Goal: Task Accomplishment & Management: Use online tool/utility

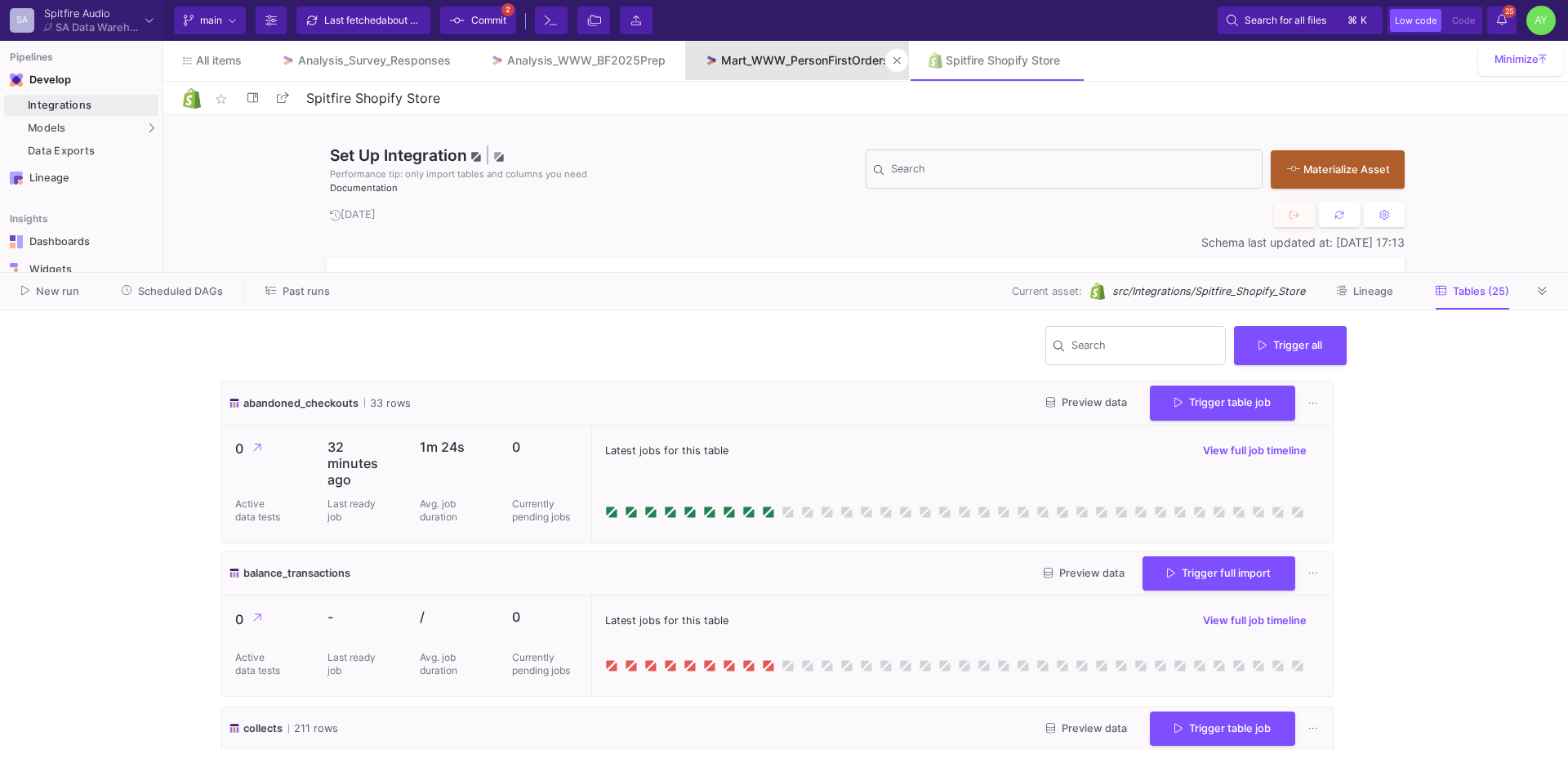
click at [754, 57] on div "Mart_WWW_PersonFirstOrders" at bounding box center [805, 60] width 168 height 13
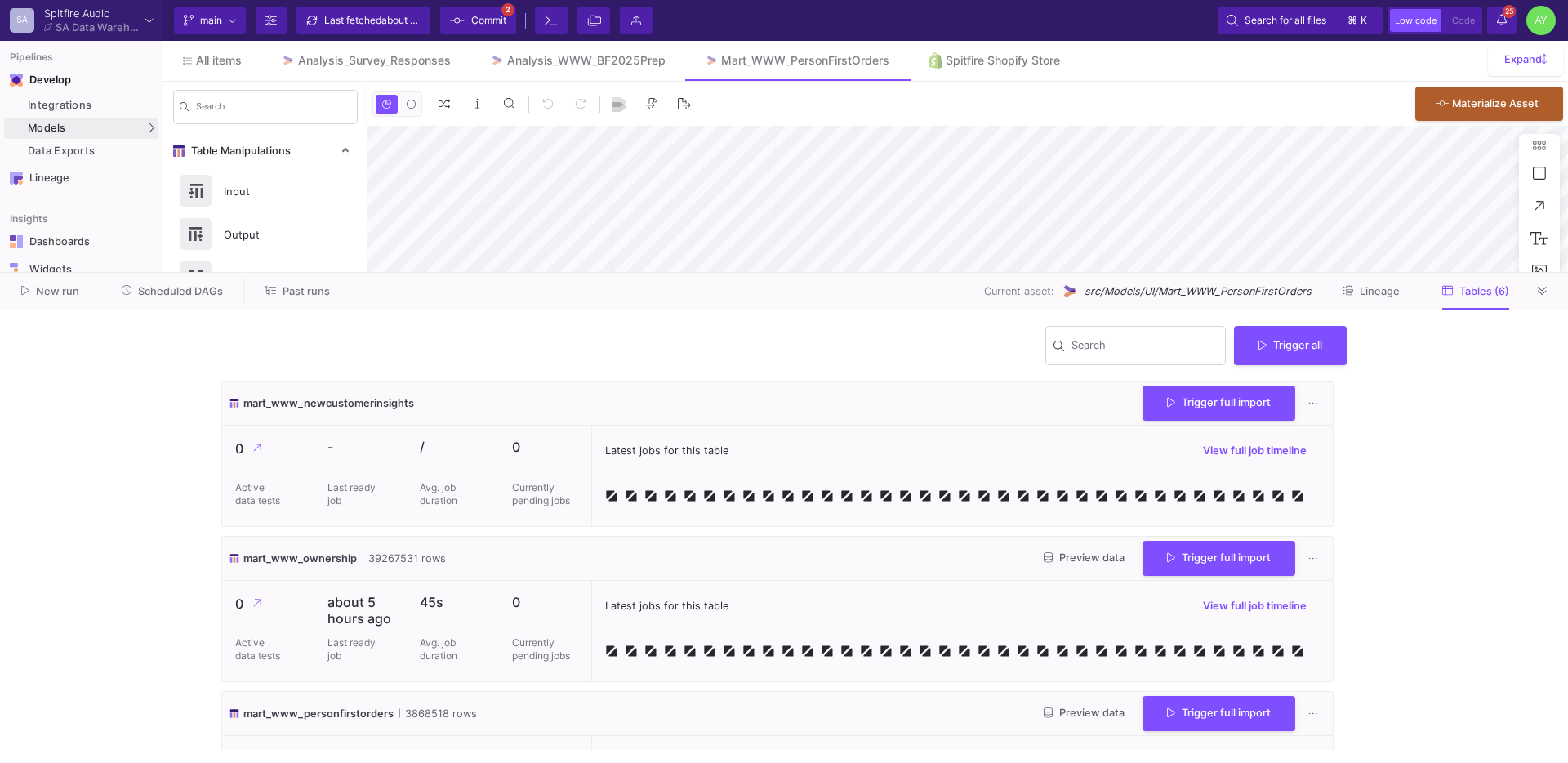
click at [1538, 289] on icon at bounding box center [1542, 291] width 9 height 11
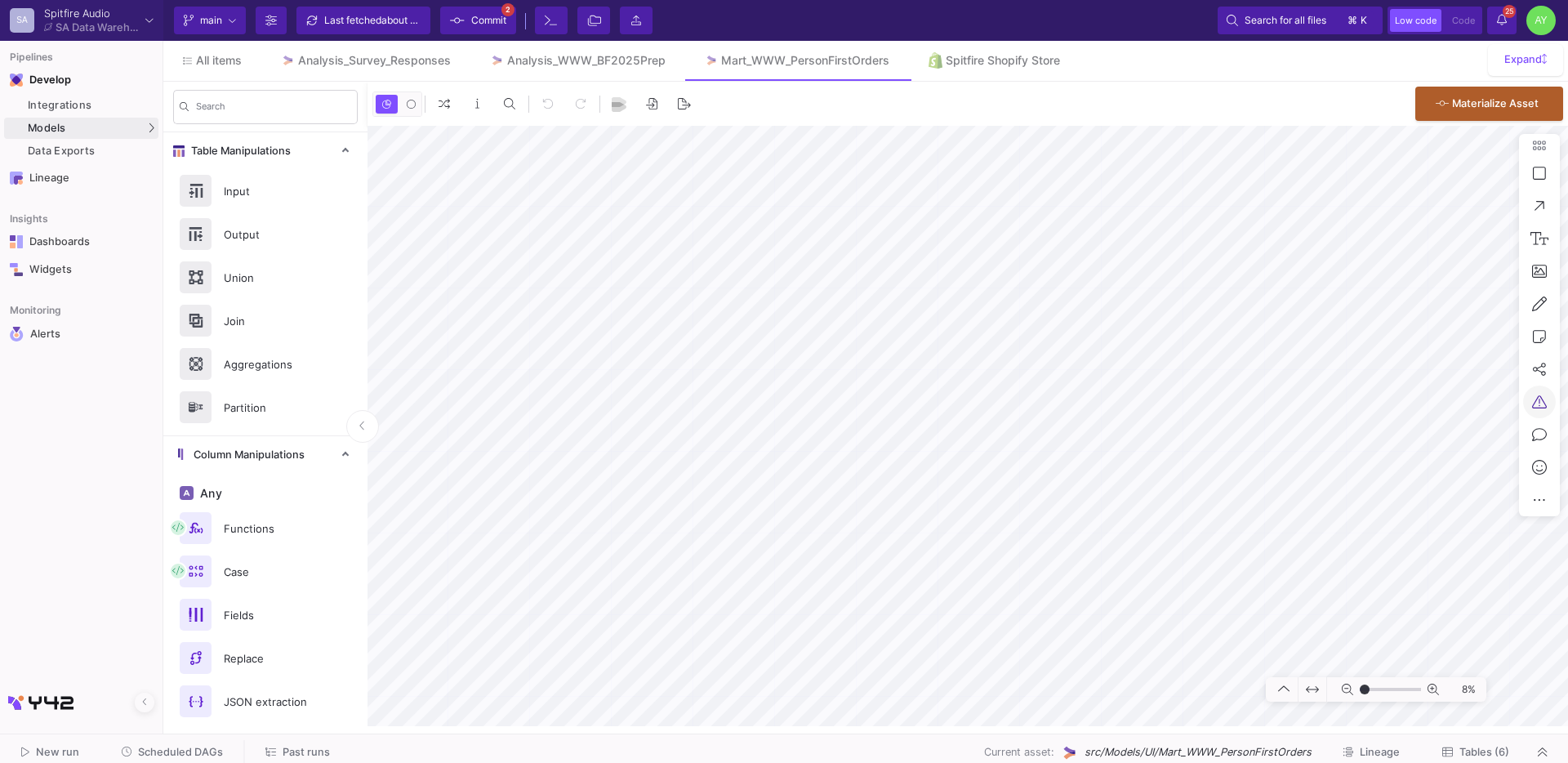
type input "-34"
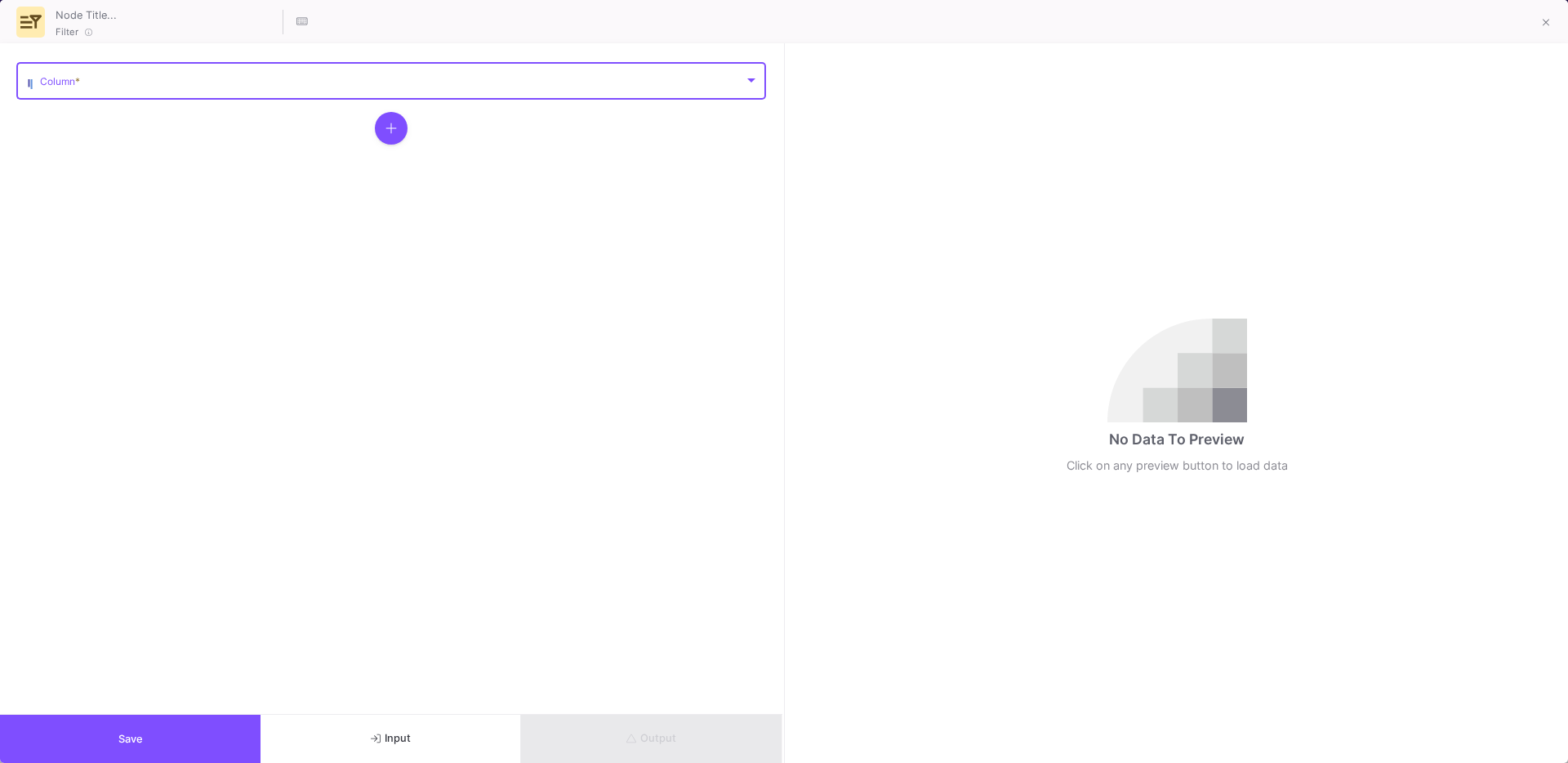
click at [156, 78] on span at bounding box center [392, 83] width 704 height 12
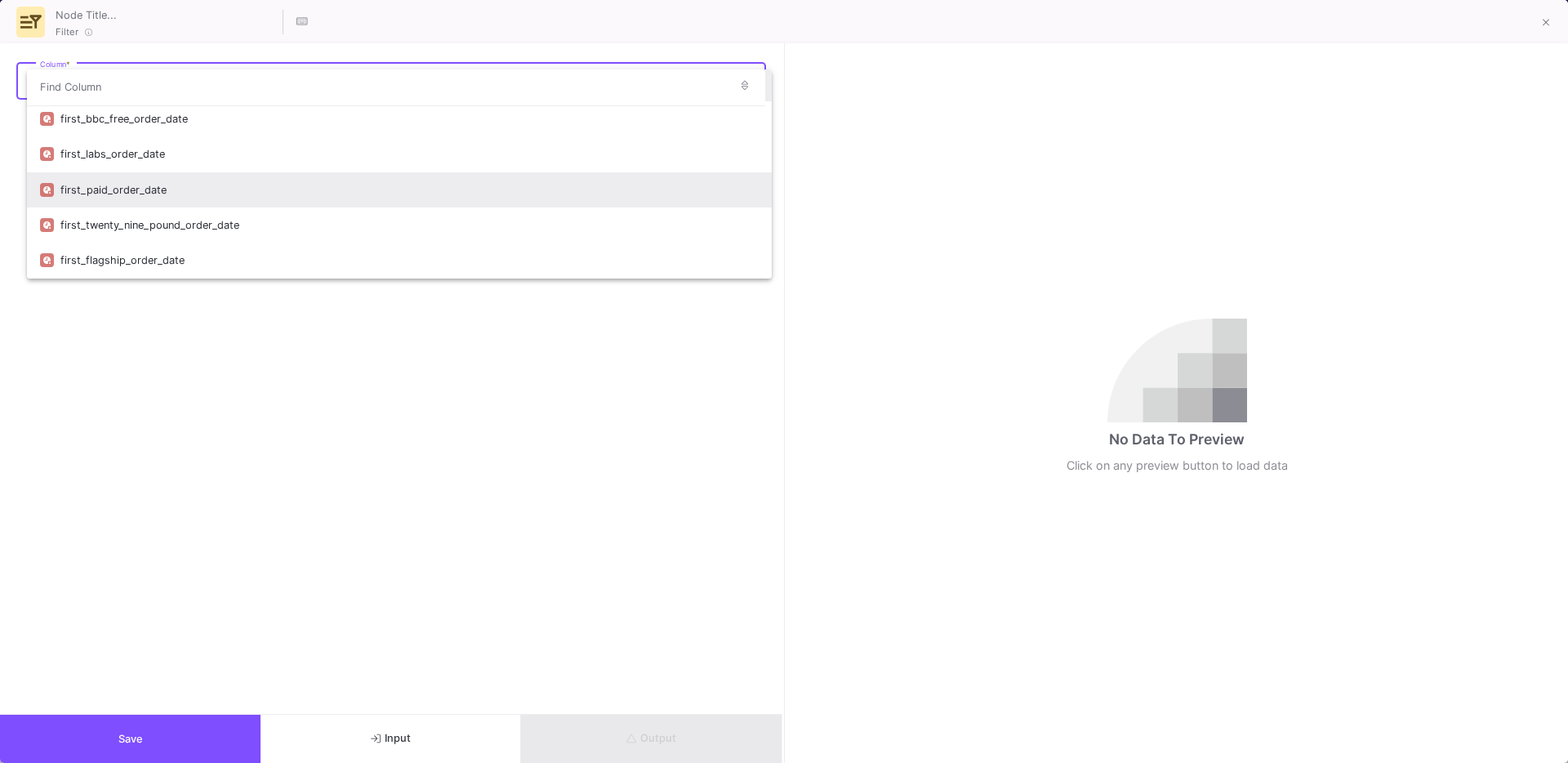
scroll to position [35, 0]
click at [167, 202] on div "first_paid_order_date" at bounding box center [409, 193] width 698 height 35
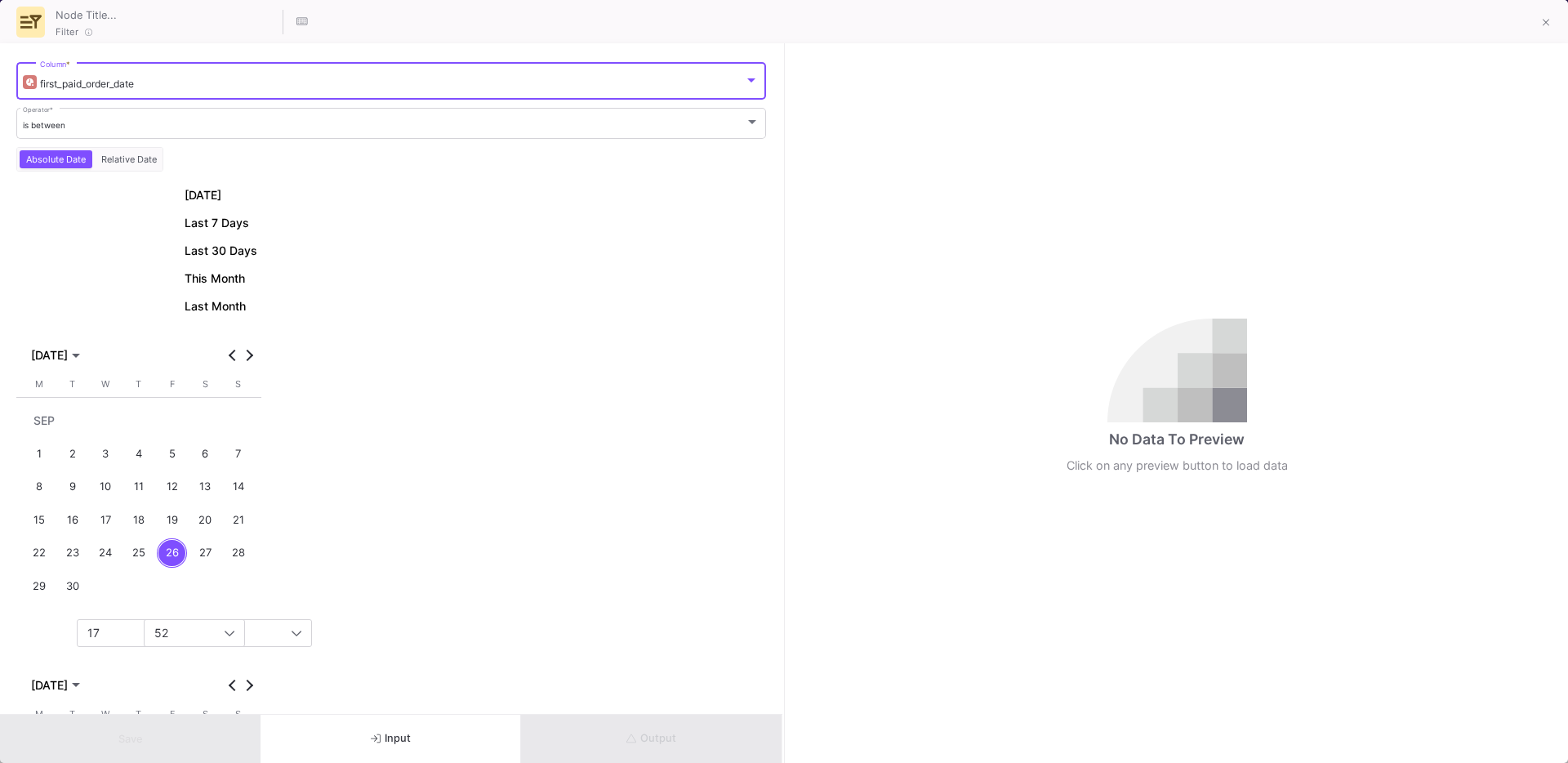
click at [121, 84] on span "first_paid_order_date" at bounding box center [87, 83] width 94 height 12
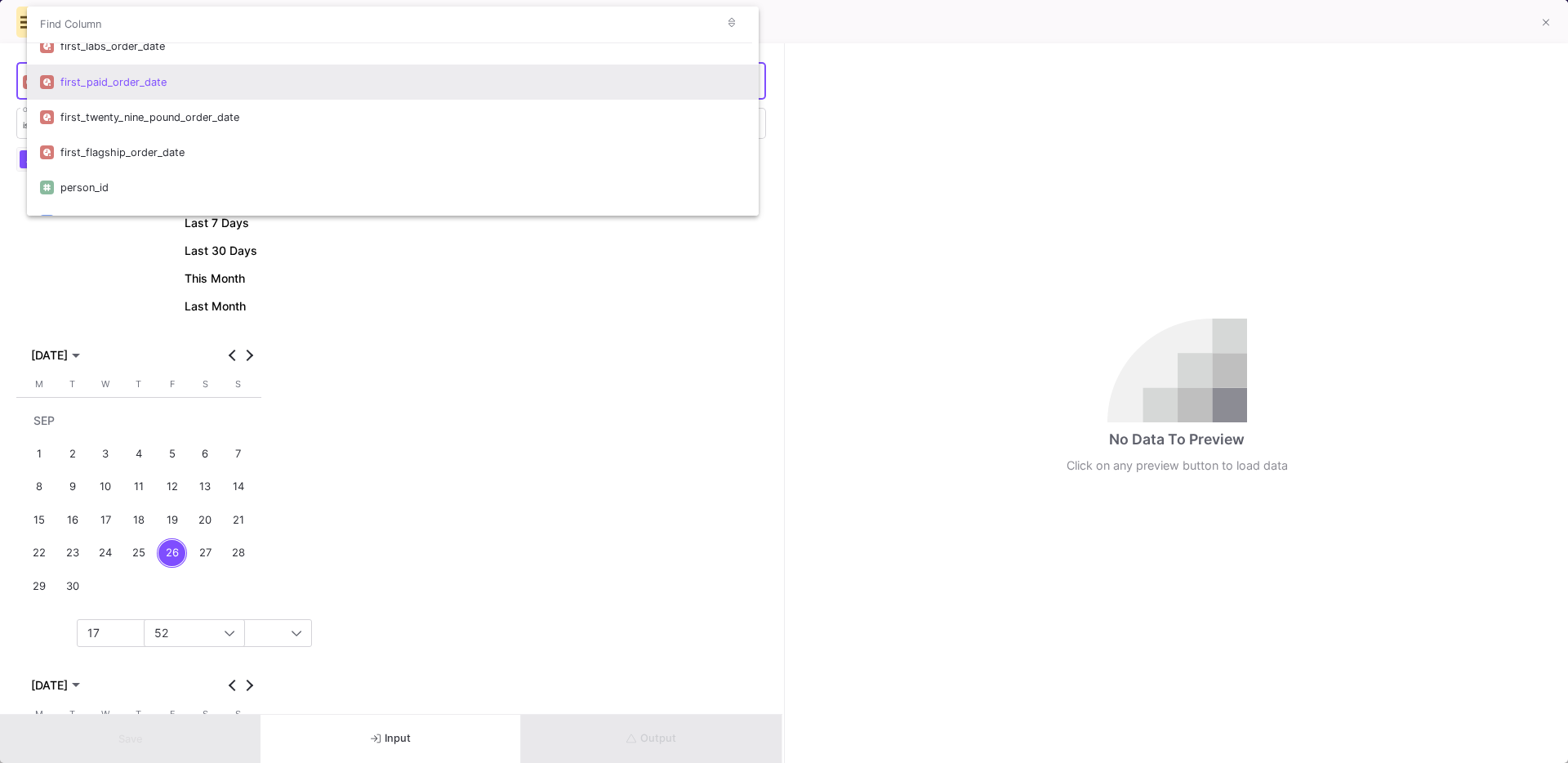
scroll to position [496, 0]
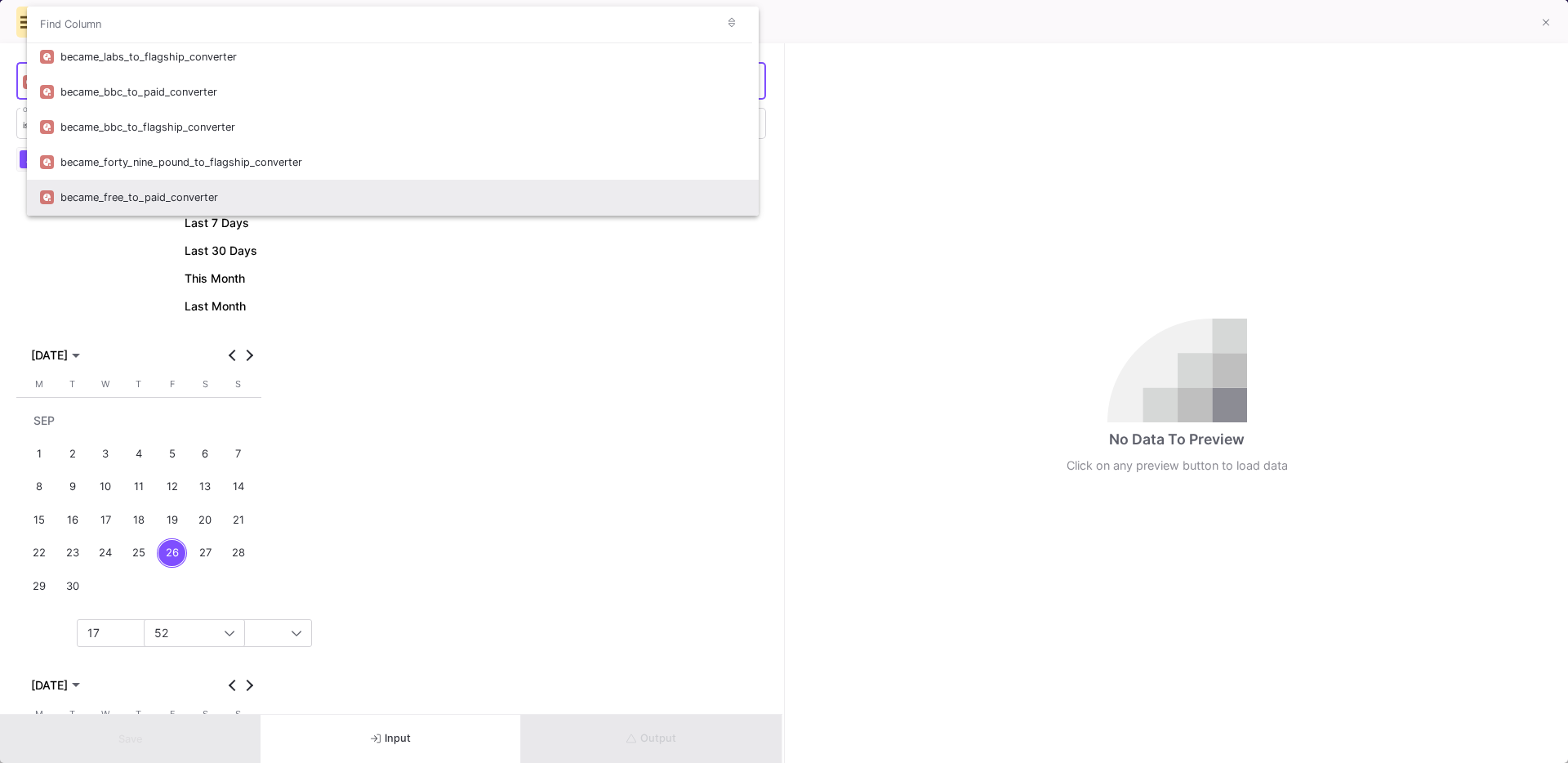
click at [196, 196] on div "became_free_to_paid_converter" at bounding box center [402, 197] width 685 height 35
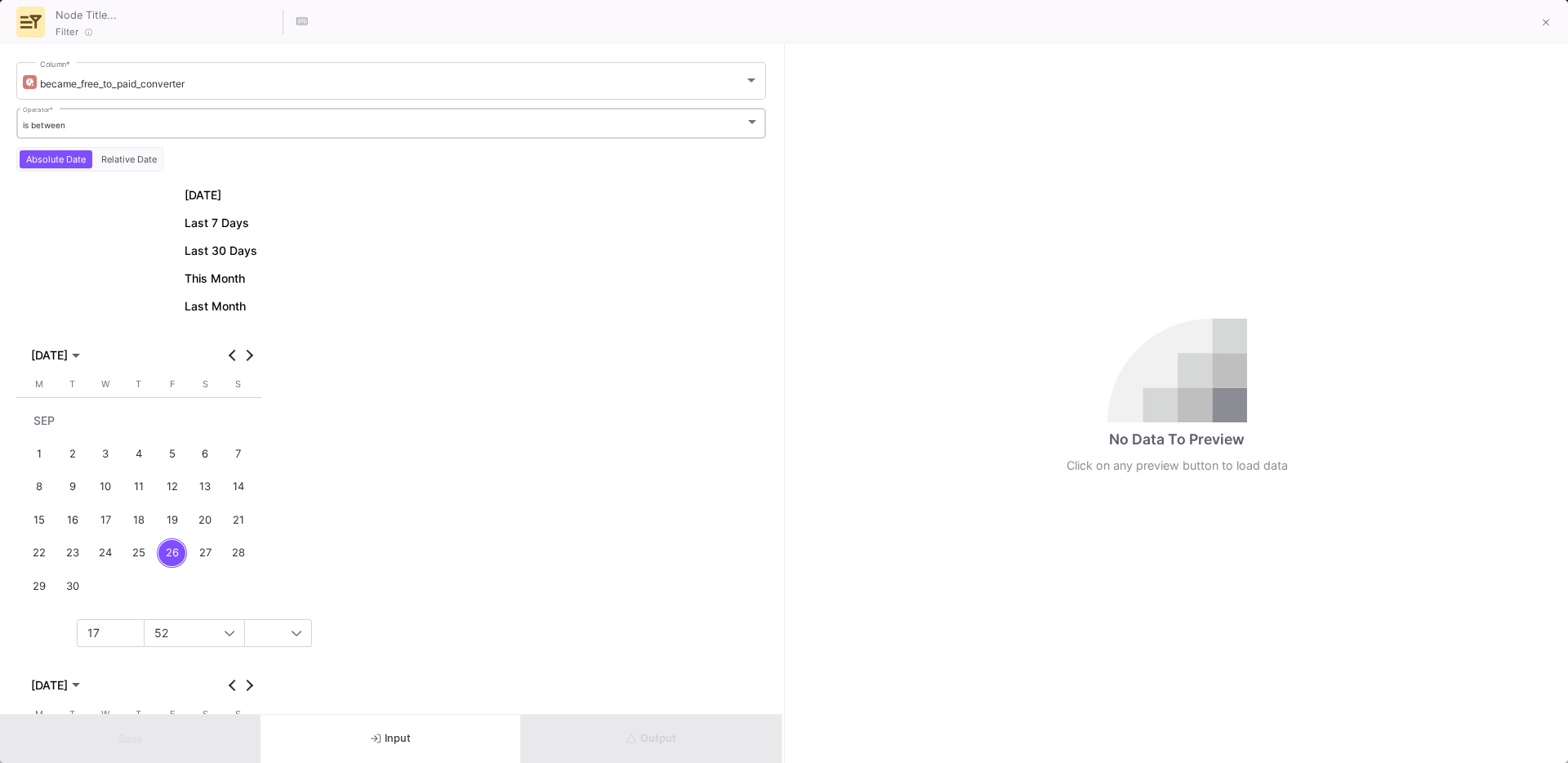
click at [62, 110] on div "is between Operator *" at bounding box center [392, 121] width 737 height 34
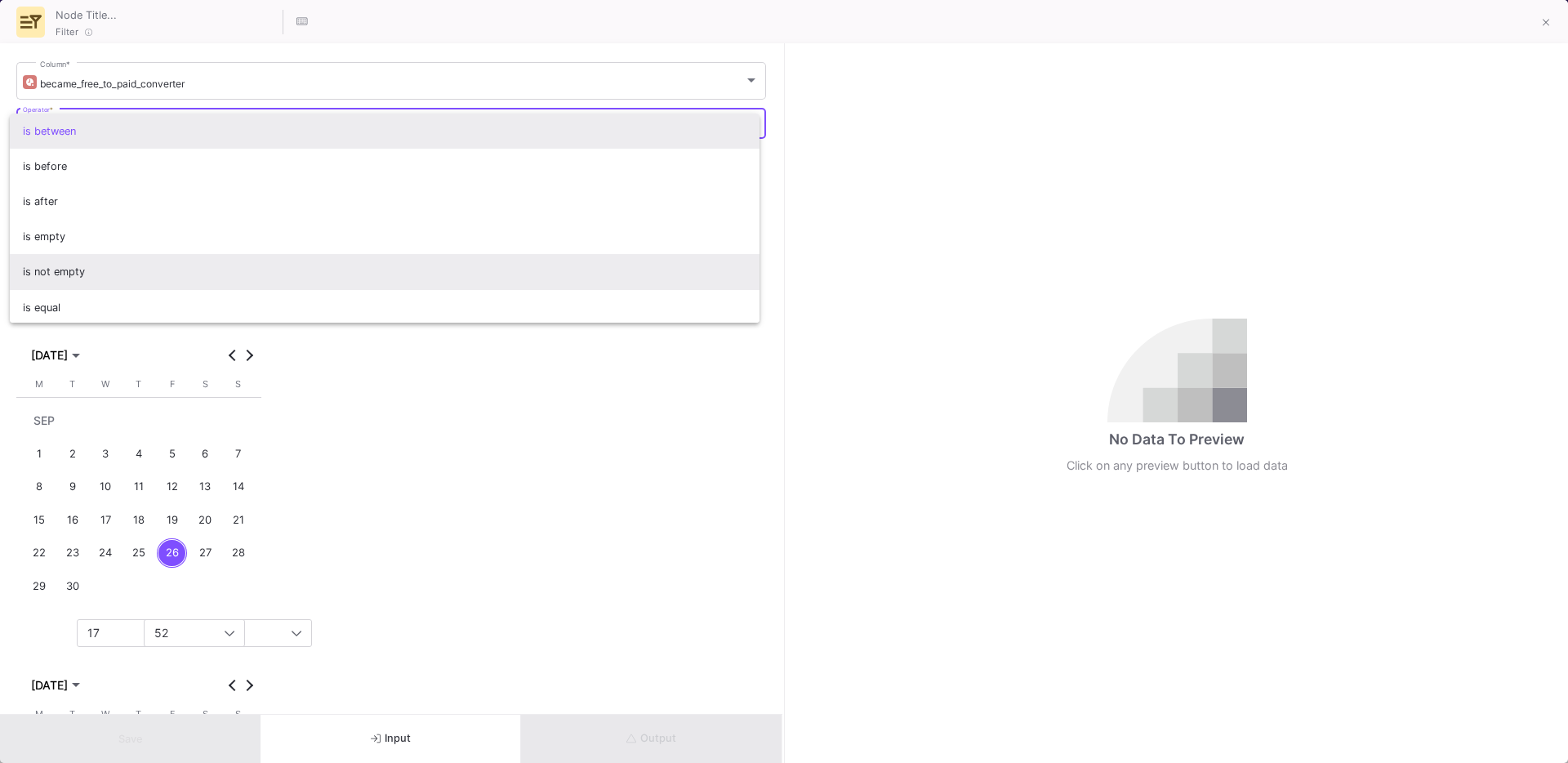
scroll to position [3, 0]
click at [124, 277] on span "is not empty" at bounding box center [385, 269] width 725 height 35
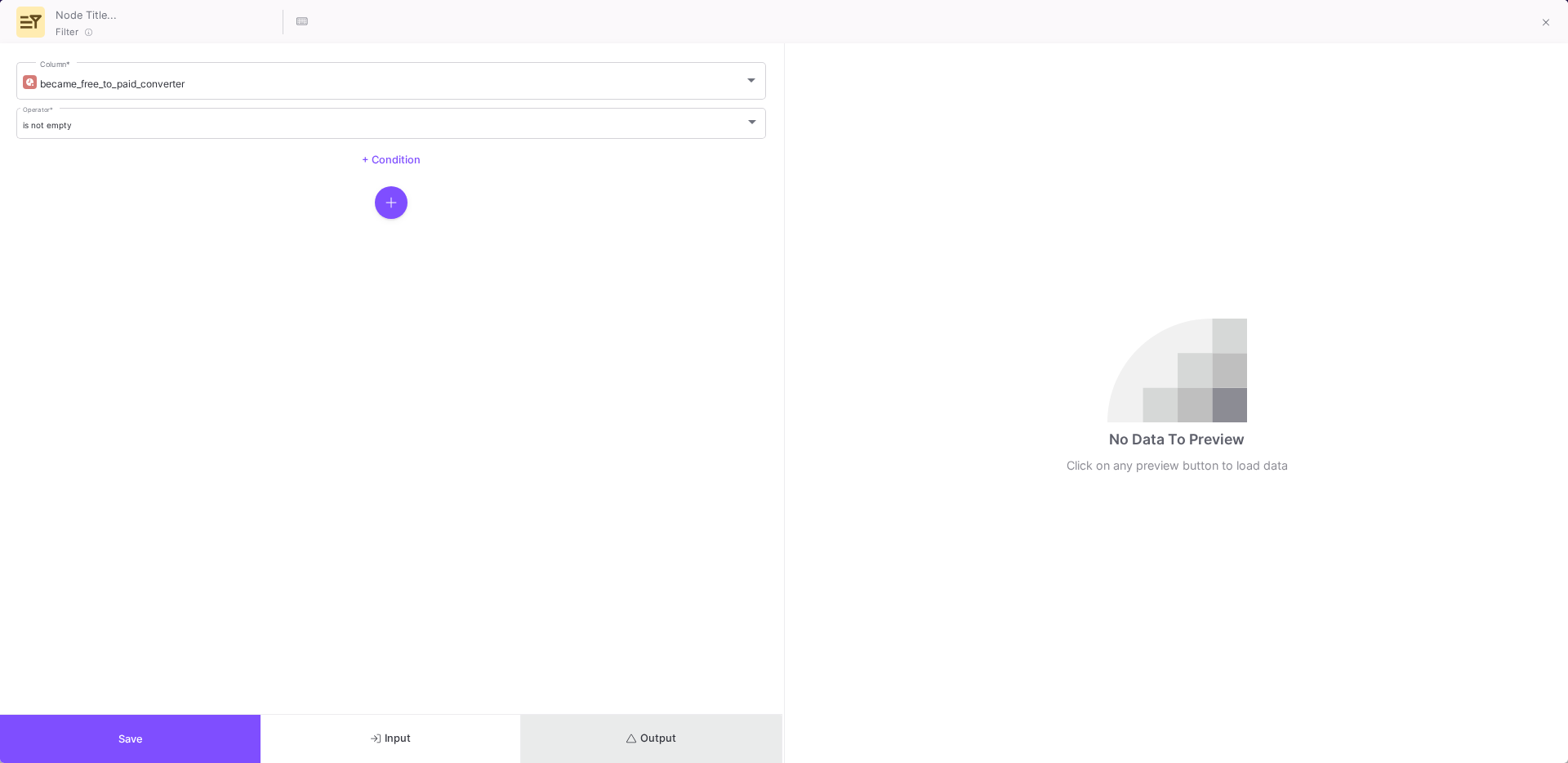
click at [629, 744] on fa-icon "submit" at bounding box center [632, 738] width 11 height 12
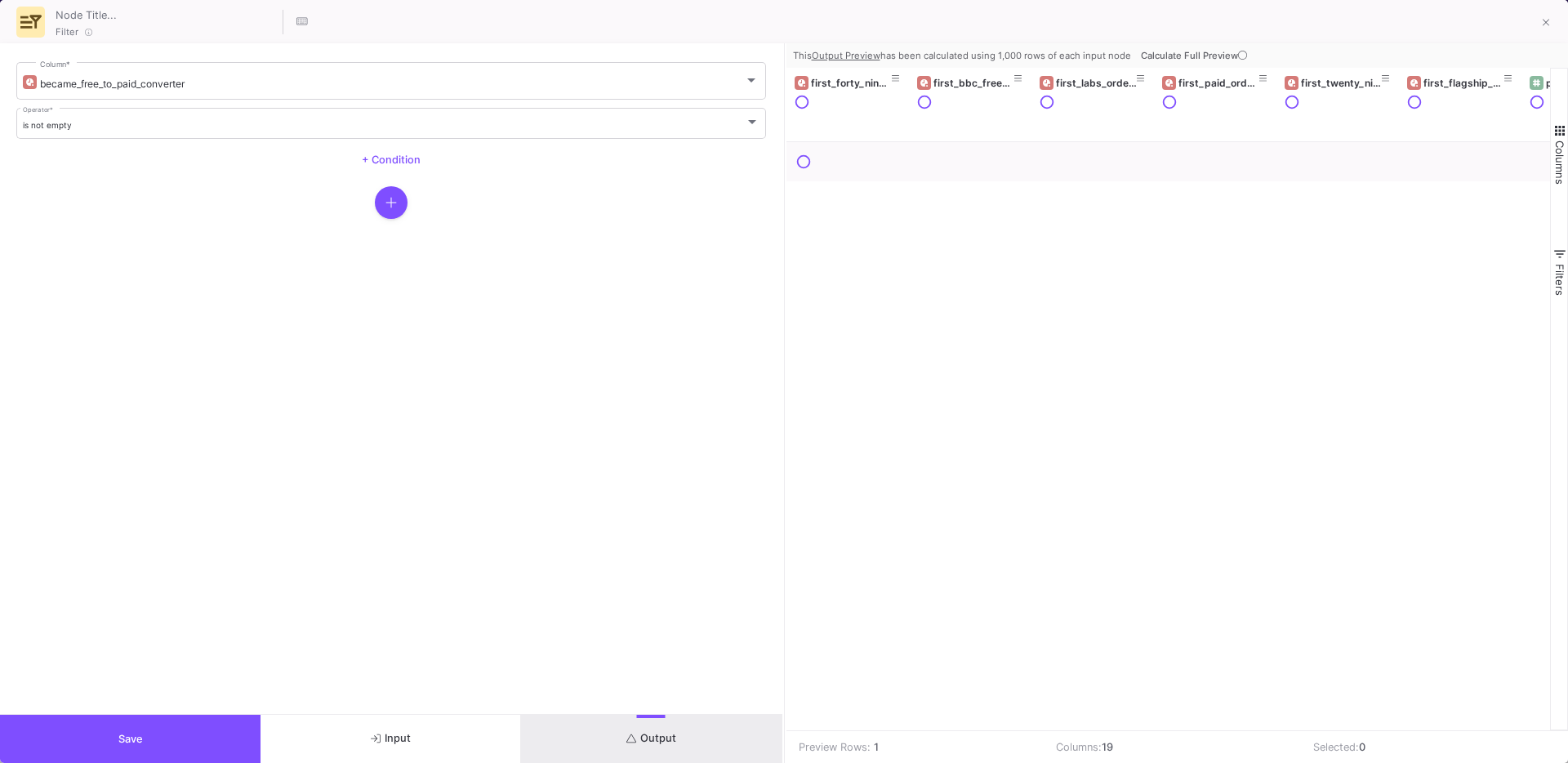
click at [1217, 55] on span "Calculate Full Preview" at bounding box center [1196, 56] width 110 height 12
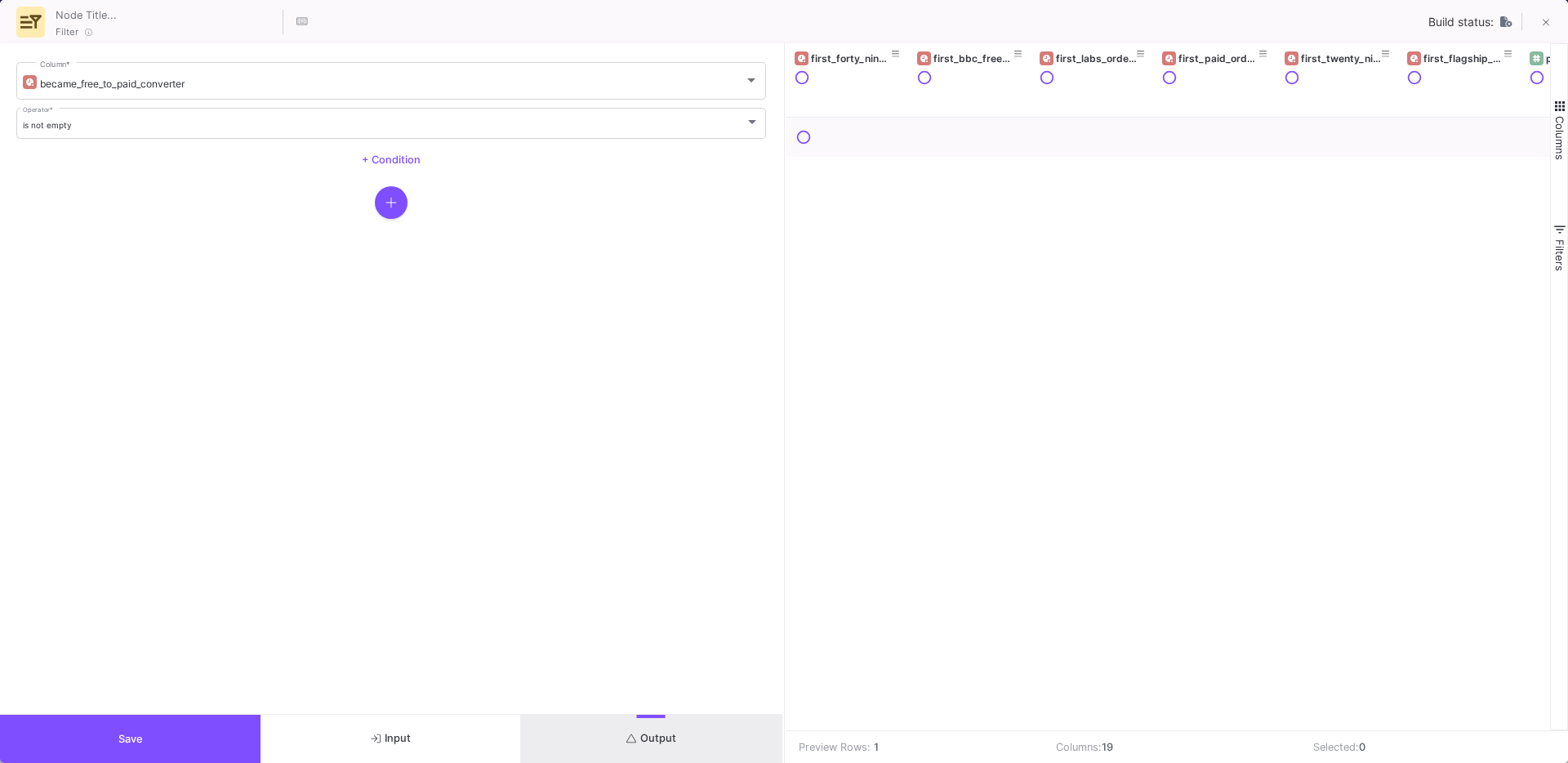
click at [636, 719] on button "Output" at bounding box center [651, 738] width 260 height 48
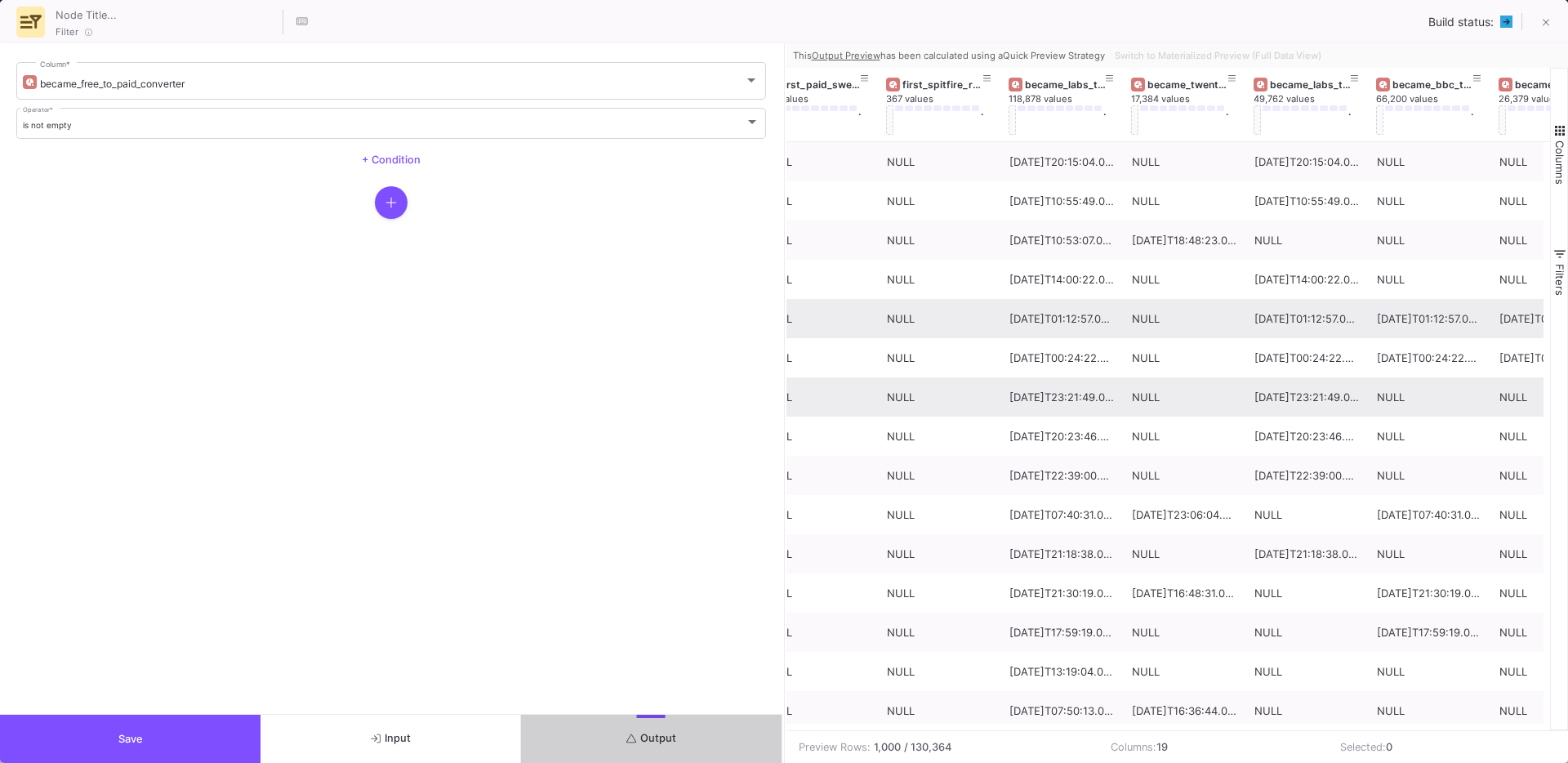
scroll to position [0, 1505]
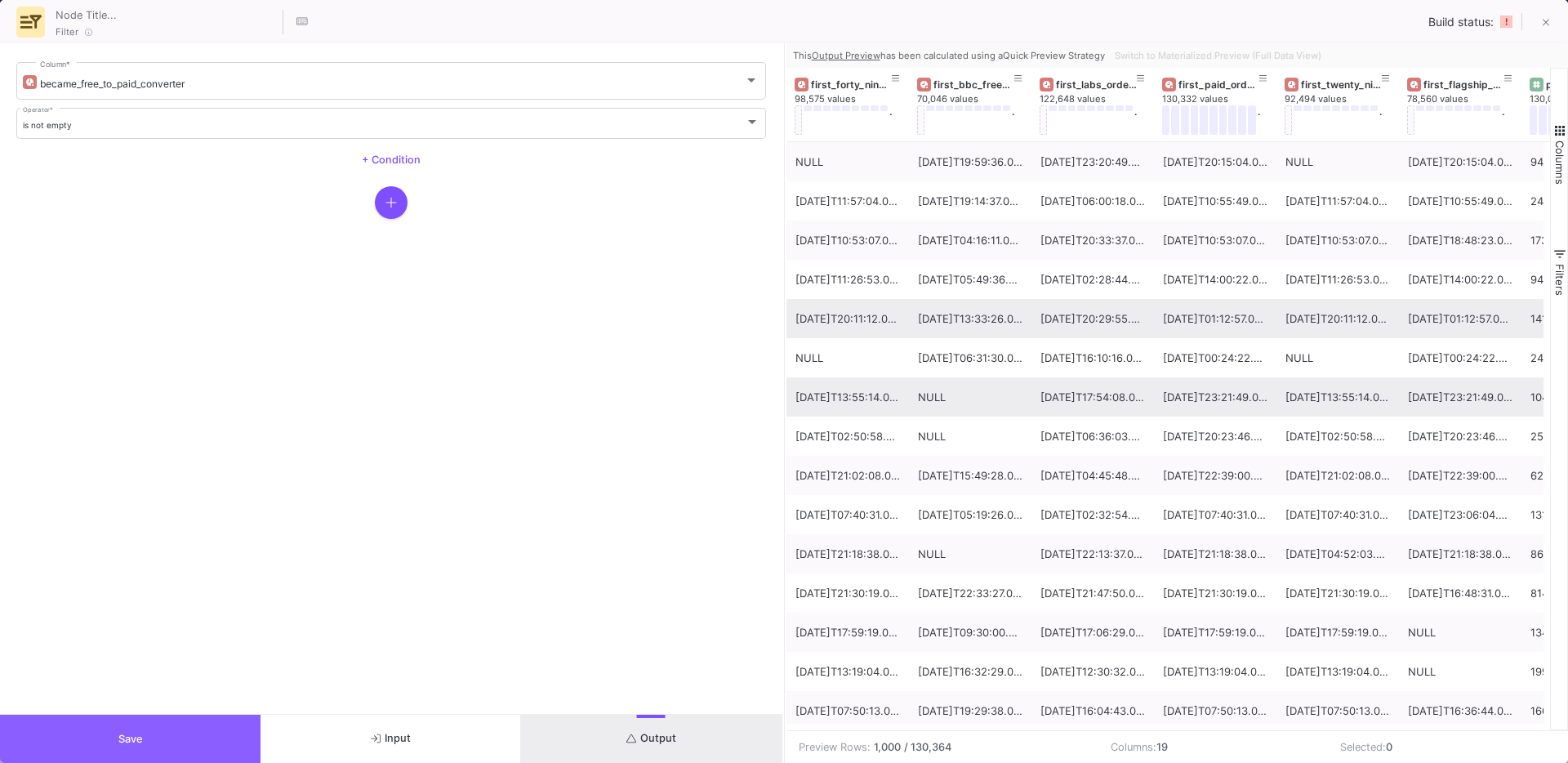
click at [152, 742] on button "Save" at bounding box center [130, 738] width 260 height 48
